Goal: Transaction & Acquisition: Purchase product/service

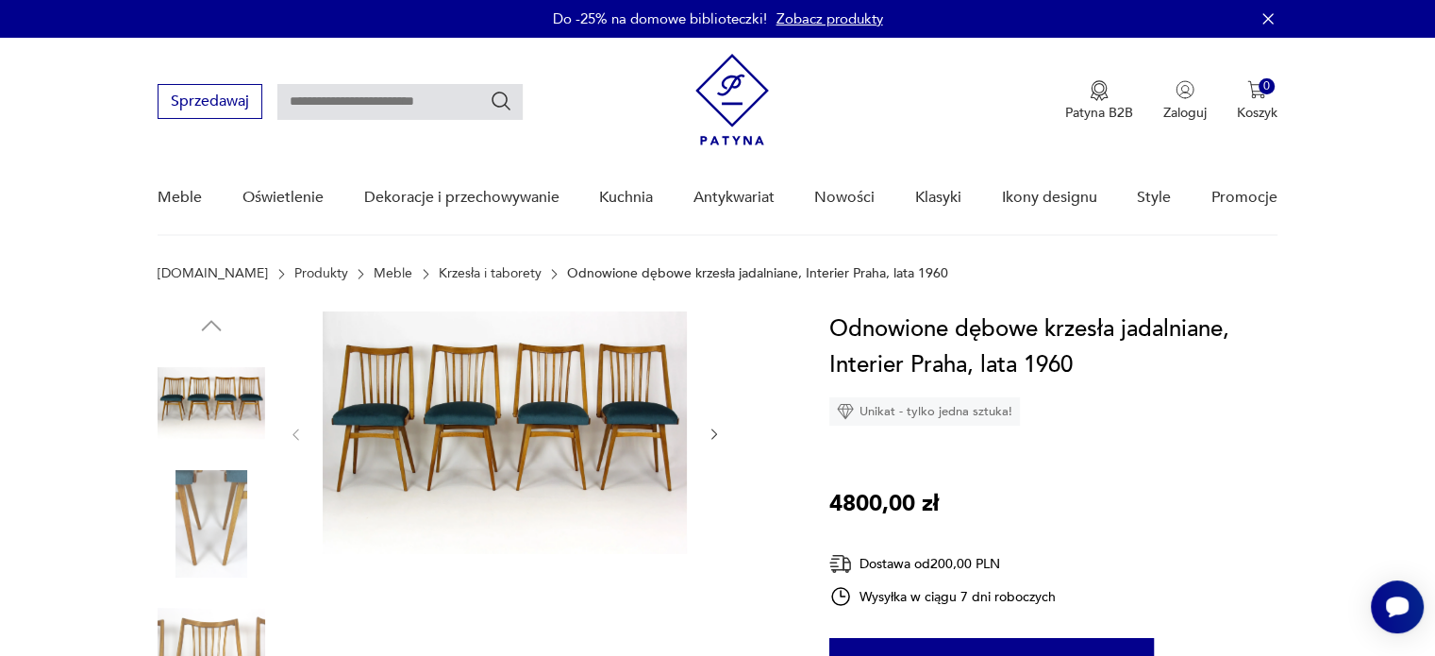
click at [713, 437] on icon "button" at bounding box center [714, 434] width 6 height 11
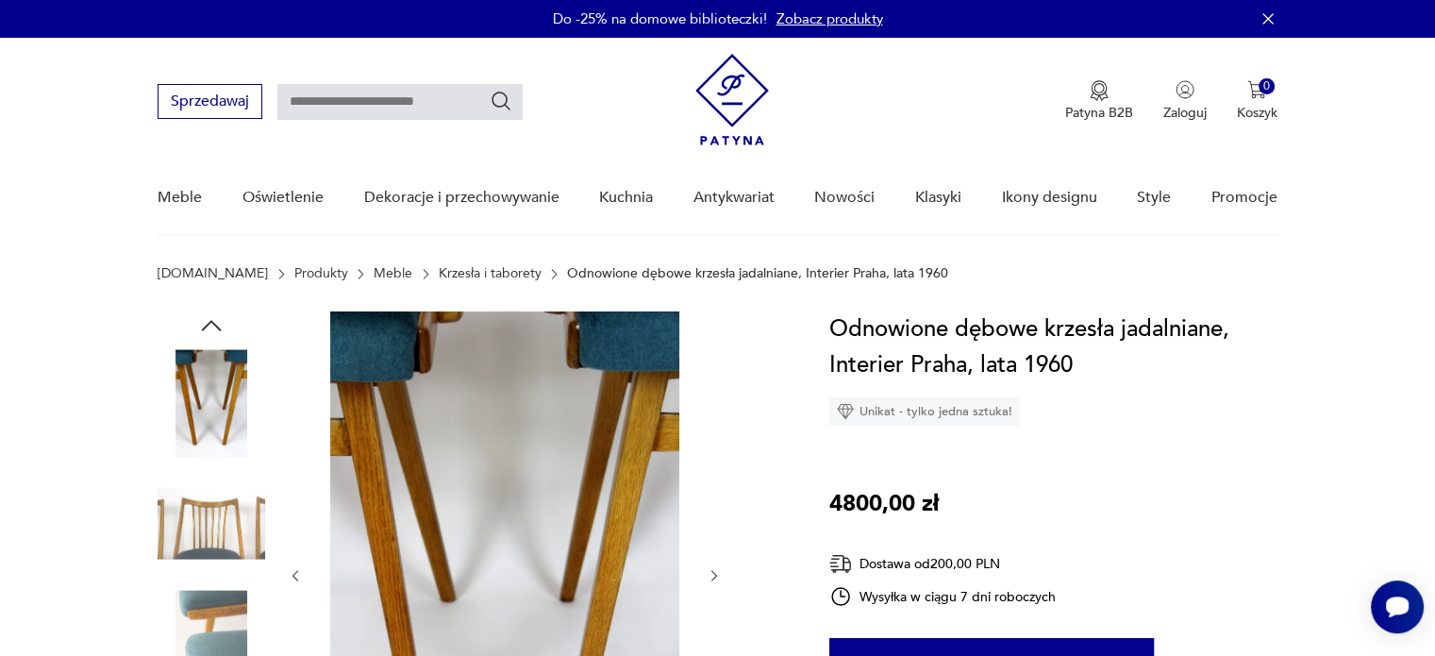
click at [713, 566] on button "button" at bounding box center [714, 575] width 16 height 19
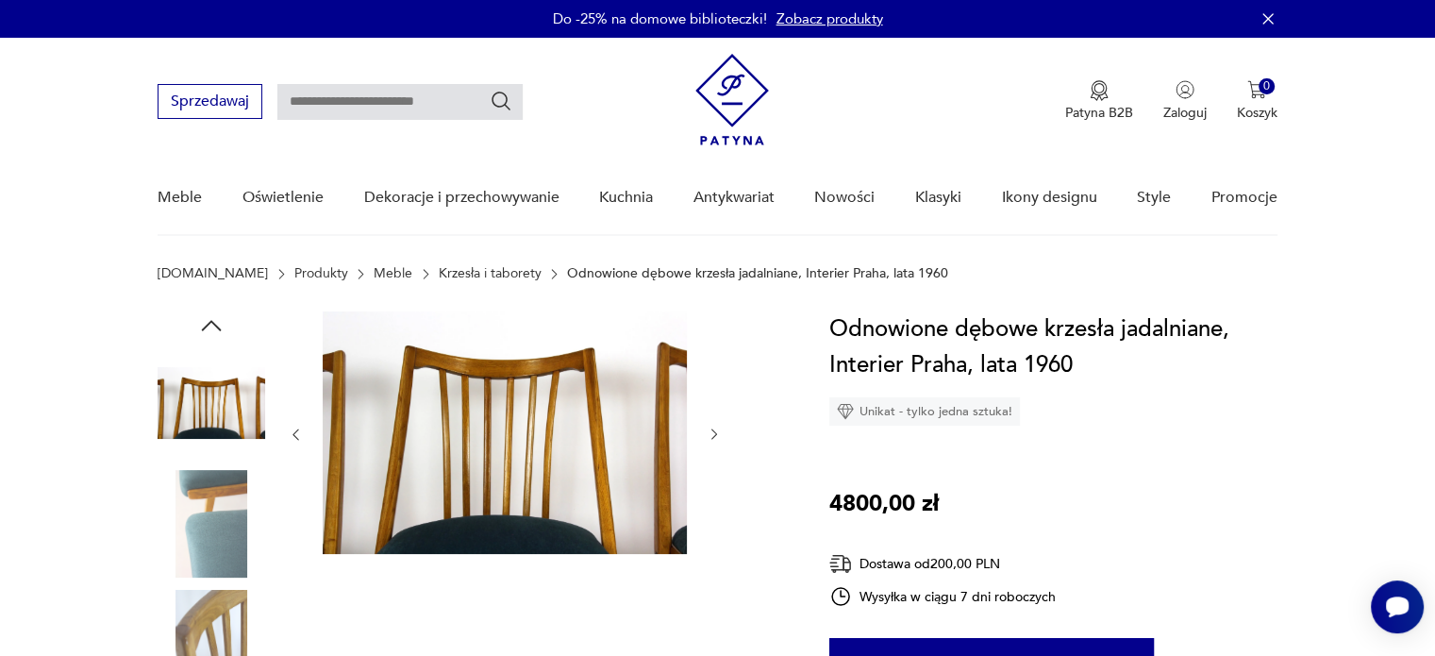
click at [713, 565] on div at bounding box center [505, 584] width 434 height 547
click at [709, 428] on icon "button" at bounding box center [714, 434] width 16 height 16
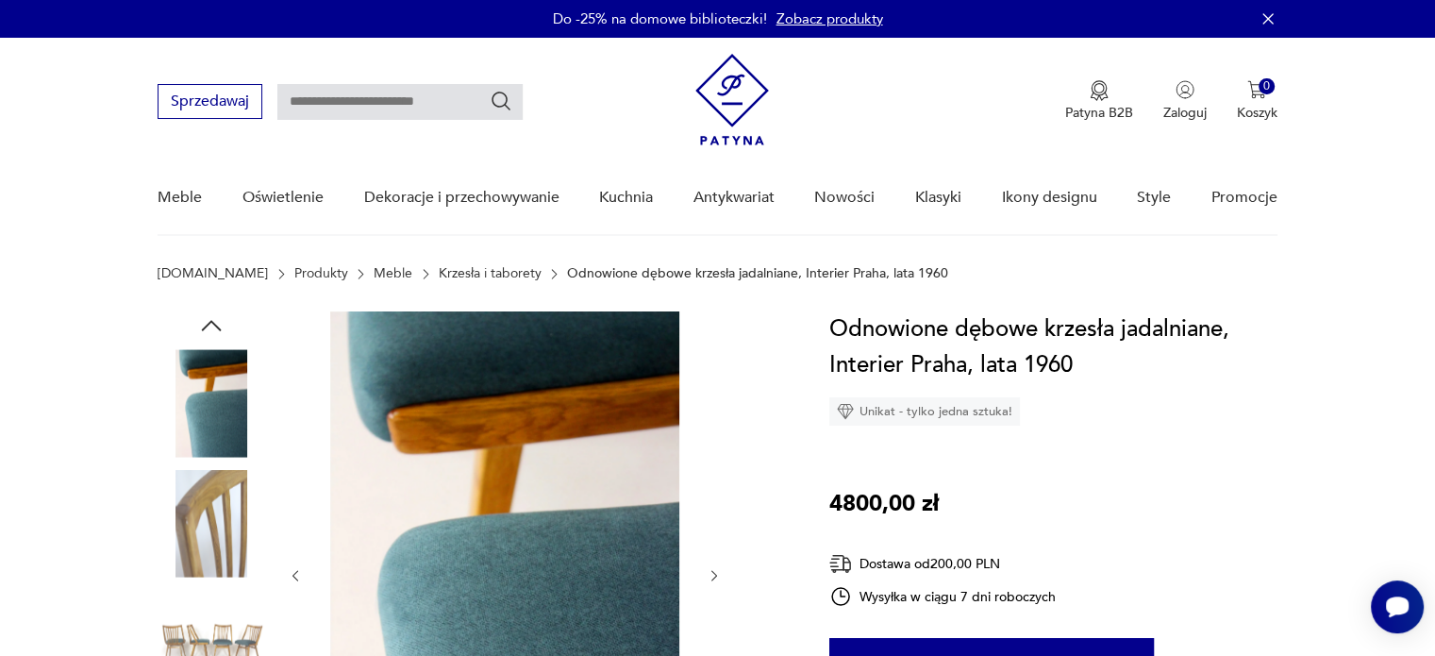
click at [713, 566] on button "button" at bounding box center [714, 575] width 16 height 19
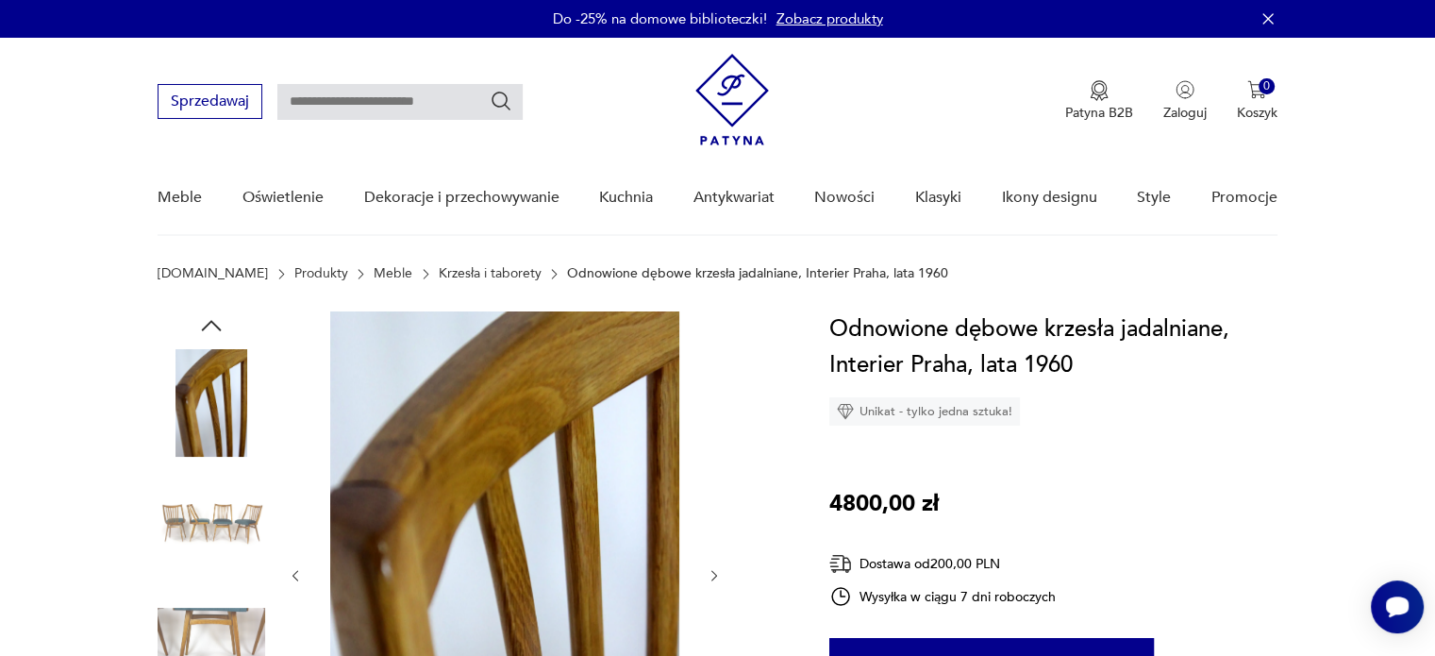
click at [713, 566] on button "button" at bounding box center [714, 575] width 16 height 19
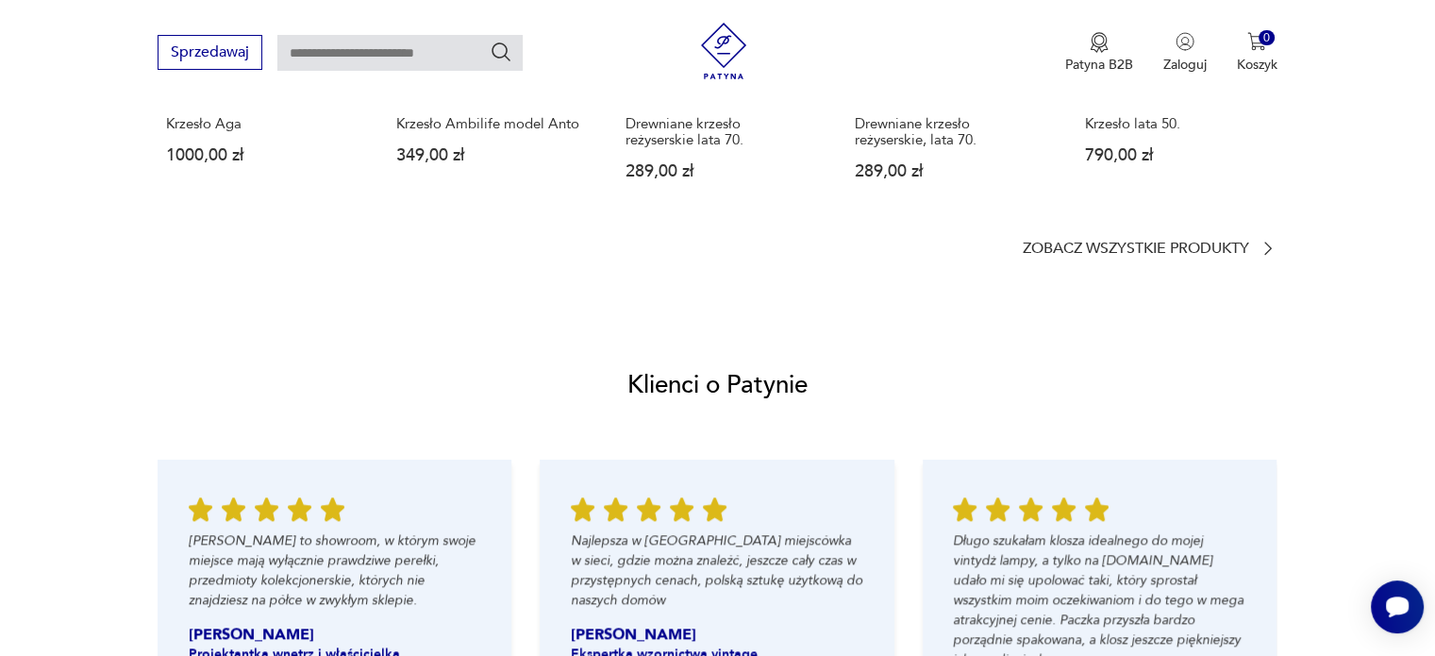
scroll to position [1886, 0]
